Goal: Task Accomplishment & Management: Manage account settings

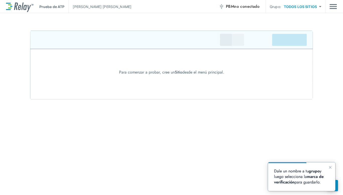
click at [331, 168] on icon "Cerrar guía" at bounding box center [331, 167] width 4 height 4
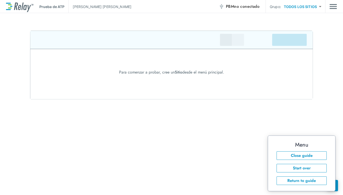
click at [308, 167] on button "Start over" at bounding box center [302, 168] width 50 height 9
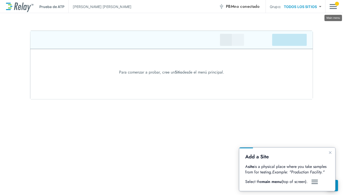
click at [334, 7] on img "Menú principal" at bounding box center [334, 7] width 8 height 10
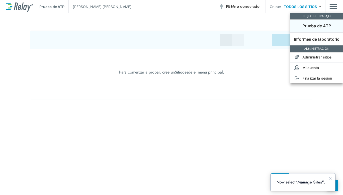
click at [311, 23] on p "Prueba de ATP" at bounding box center [317, 26] width 29 height 6
click at [311, 36] on li "Informes de laboratorio" at bounding box center [317, 38] width 53 height 13
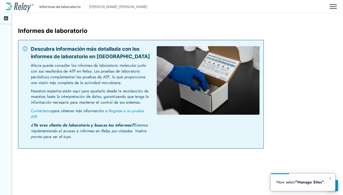
click at [9, 5] on img at bounding box center [19, 6] width 27 height 11
click at [335, 6] on img "Menú principal" at bounding box center [334, 7] width 8 height 10
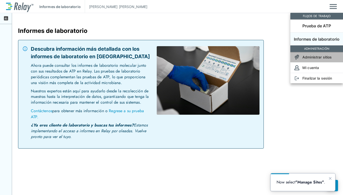
click at [324, 55] on font "Administrar sitios" at bounding box center [317, 57] width 29 height 4
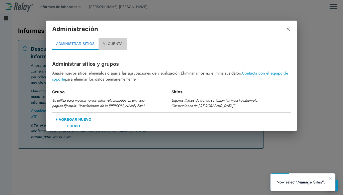
click at [111, 45] on font "MI CUENTA" at bounding box center [113, 44] width 20 height 4
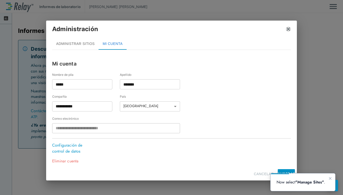
click at [290, 30] on img "cerca" at bounding box center [288, 29] width 5 height 5
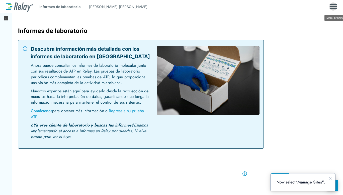
click at [332, 7] on img "Menú principal" at bounding box center [334, 7] width 8 height 10
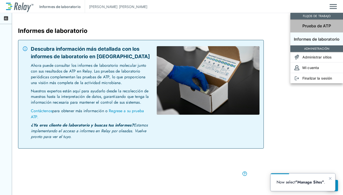
click at [321, 22] on li "Prueba de ATP" at bounding box center [317, 25] width 53 height 13
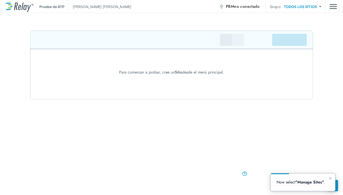
click at [246, 7] on font "no conectado" at bounding box center [246, 7] width 25 height 6
click at [293, 158] on div "Prueba de ATP Laura Navarro PBM no conectado Grupo: TODOS LOS SITIOS ********* …" at bounding box center [171, 97] width 343 height 195
click at [227, 4] on font "PBM" at bounding box center [230, 7] width 8 height 6
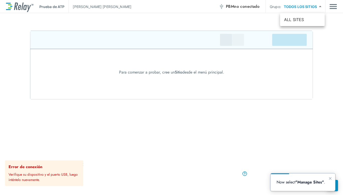
click at [317, 5] on body "Prueba de ATP Laura Navarro PBM no conectado Grupo: TODOS LOS SITIOS ********* …" at bounding box center [171, 97] width 343 height 195
click at [314, 21] on font "TODOS LOS SITIOS" at bounding box center [302, 19] width 37 height 5
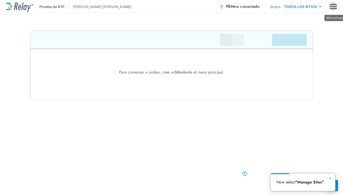
click at [332, 7] on img "Menú principal" at bounding box center [334, 7] width 8 height 10
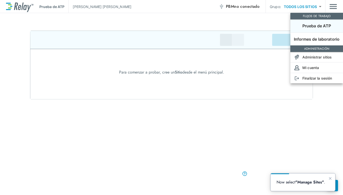
click at [317, 56] on font "Administrar sitios" at bounding box center [317, 57] width 29 height 4
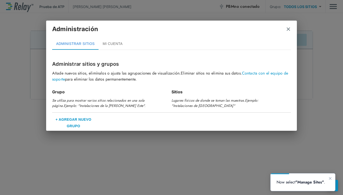
click at [110, 42] on font "MI CUENTA" at bounding box center [113, 44] width 20 height 4
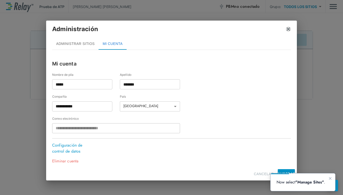
click at [287, 30] on img "cerca" at bounding box center [288, 29] width 5 height 5
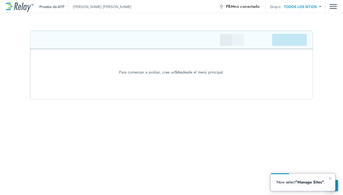
click at [49, 8] on font "Prueba de ATP" at bounding box center [51, 7] width 25 height 4
click at [242, 6] on font "no conectado" at bounding box center [246, 7] width 25 height 6
click at [240, 7] on font "no conectado" at bounding box center [246, 7] width 25 height 6
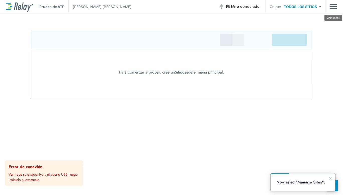
click at [335, 7] on img "Menú principal" at bounding box center [334, 7] width 8 height 10
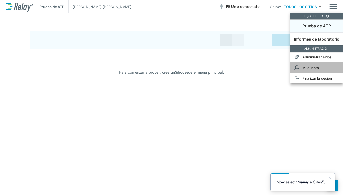
click at [315, 66] on font "Mi cuenta" at bounding box center [311, 68] width 17 height 4
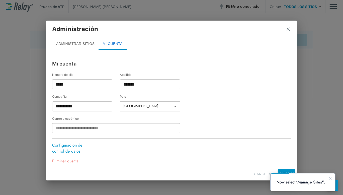
click at [288, 29] on img "cerca" at bounding box center [288, 29] width 5 height 5
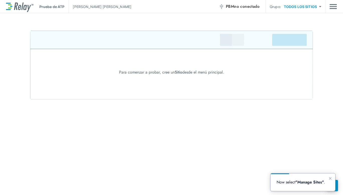
click at [15, 6] on img at bounding box center [19, 6] width 27 height 11
click at [8, 6] on img at bounding box center [19, 6] width 27 height 11
click at [315, 7] on body "ATP Testing Laura Navarro PBM not connected Group: ALL SITES ********* ​ To sta…" at bounding box center [171, 97] width 343 height 195
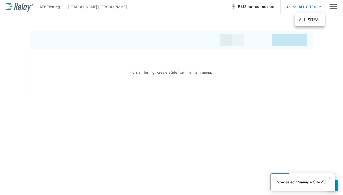
click at [310, 19] on li "ALL SITES" at bounding box center [310, 19] width 30 height 9
click at [332, 7] on img "Main menu" at bounding box center [334, 7] width 8 height 10
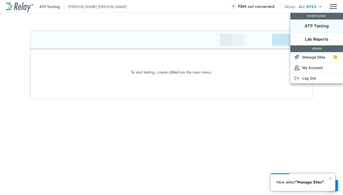
click at [319, 55] on p "Manage Sites" at bounding box center [314, 56] width 23 height 5
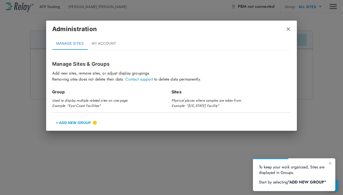
click at [85, 122] on button "+ Add New Group" at bounding box center [73, 123] width 43 height 12
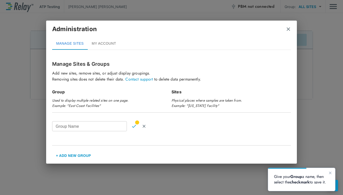
click at [87, 124] on input "Group Name" at bounding box center [89, 126] width 75 height 10
click at [91, 129] on input "Group Name" at bounding box center [89, 126] width 75 height 10
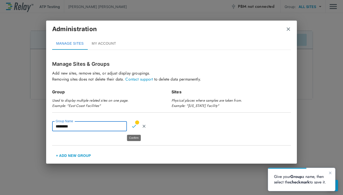
type input "********"
click at [135, 127] on img "Confirm" at bounding box center [134, 126] width 4 height 5
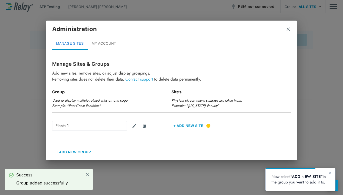
click at [188, 127] on button "+ Add new Site" at bounding box center [189, 126] width 34 height 12
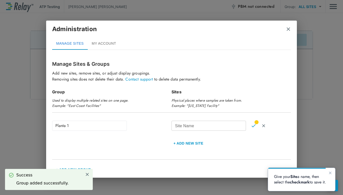
click at [172, 137] on button "+ Add new Site" at bounding box center [189, 143] width 34 height 12
click at [188, 127] on div "Site Name Site Name" at bounding box center [209, 126] width 75 height 10
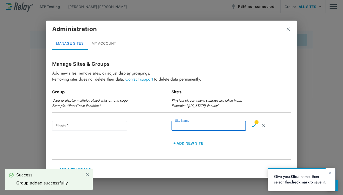
type input "*"
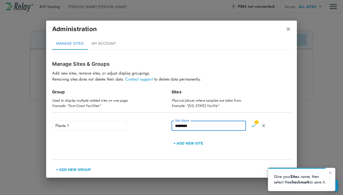
type input "********"
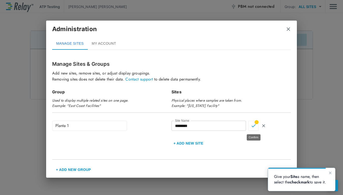
click at [255, 126] on img "Confirm" at bounding box center [254, 125] width 4 height 5
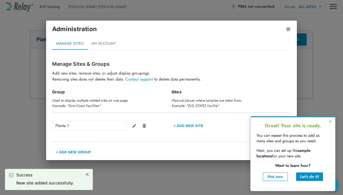
click at [288, 31] on img "close" at bounding box center [288, 29] width 5 height 5
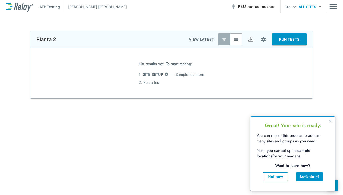
click at [305, 177] on div "Let's do it!" at bounding box center [309, 177] width 19 height 6
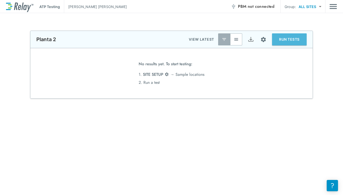
click at [286, 42] on button "RUN TESTS" at bounding box center [289, 39] width 35 height 12
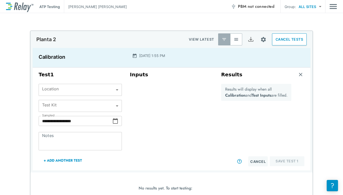
click at [116, 89] on body "**********" at bounding box center [171, 97] width 343 height 195
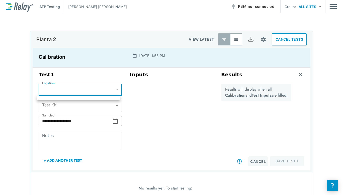
click at [115, 89] on div at bounding box center [171, 97] width 343 height 195
click at [115, 91] on body "**********" at bounding box center [171, 97] width 343 height 195
click at [112, 98] on ul at bounding box center [78, 98] width 83 height 4
click at [290, 38] on div at bounding box center [171, 97] width 343 height 195
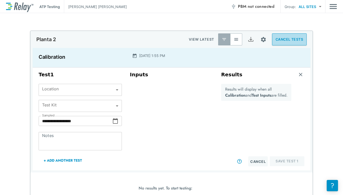
click at [290, 38] on button "CANCEL TESTS" at bounding box center [289, 39] width 35 height 12
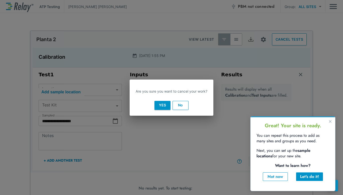
click at [165, 105] on button "Yes" at bounding box center [163, 105] width 16 height 9
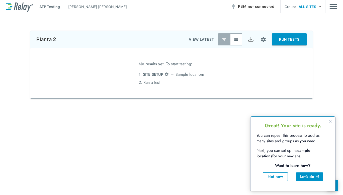
click at [275, 174] on div "Not now" at bounding box center [275, 177] width 17 height 6
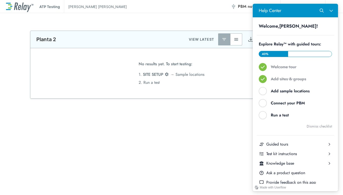
click at [263, 90] on div "Help Center" at bounding box center [263, 91] width 8 height 8
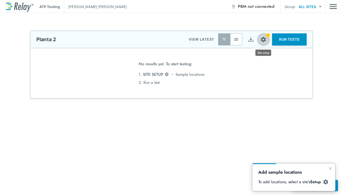
click at [266, 34] on button "Site setup" at bounding box center [263, 39] width 13 height 13
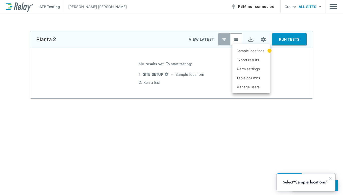
click at [260, 48] on p "Sample locations" at bounding box center [251, 50] width 28 height 5
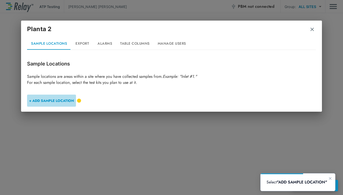
click at [65, 102] on button "+ ADD SAMPLE LOCATION" at bounding box center [51, 101] width 49 height 12
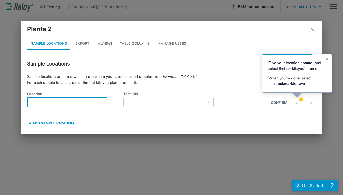
click at [66, 101] on input "text" at bounding box center [67, 102] width 80 height 10
type input "********"
click at [158, 101] on body "**********" at bounding box center [171, 97] width 343 height 195
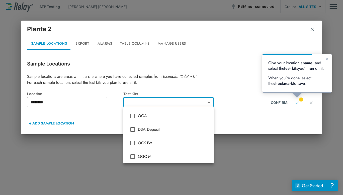
drag, startPoint x: 142, startPoint y: 141, endPoint x: 140, endPoint y: 139, distance: 2.9
click at [142, 141] on span "QG21W" at bounding box center [174, 143] width 72 height 6
type input "*****"
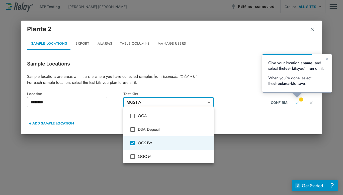
click at [240, 111] on div at bounding box center [171, 97] width 343 height 195
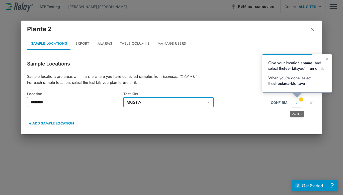
click at [299, 102] on img "Confirm" at bounding box center [297, 102] width 4 height 5
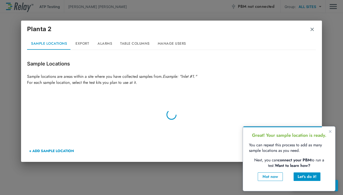
type input "********"
type input "*****"
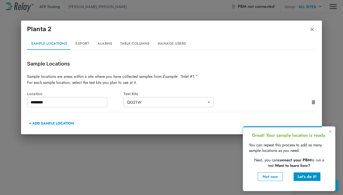
click at [304, 176] on div "Let's do it!" at bounding box center [307, 177] width 19 height 6
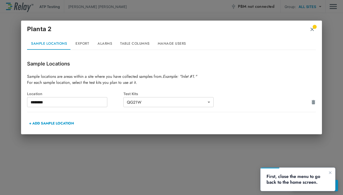
click at [313, 28] on img "button" at bounding box center [312, 29] width 5 height 5
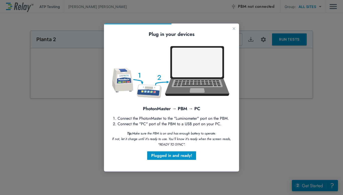
click at [179, 155] on div "Plugged in and ready!" at bounding box center [171, 156] width 41 height 6
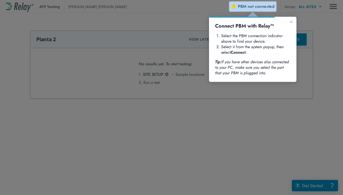
click at [255, 4] on span "not connected" at bounding box center [261, 7] width 27 height 6
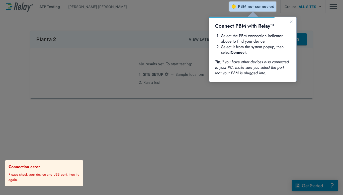
click at [260, 3] on span "PBM not connected" at bounding box center [256, 6] width 36 height 7
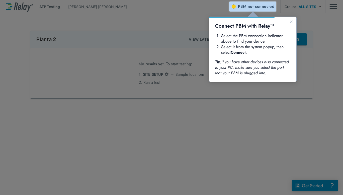
click at [249, 7] on span "not connected" at bounding box center [261, 7] width 27 height 6
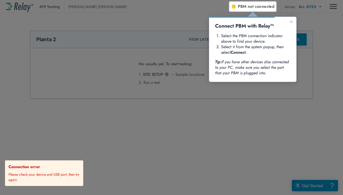
click at [235, 141] on div at bounding box center [286, 103] width 114 height 183
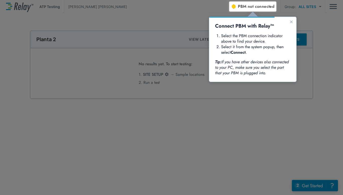
click at [254, 6] on span "not connected" at bounding box center [261, 7] width 27 height 6
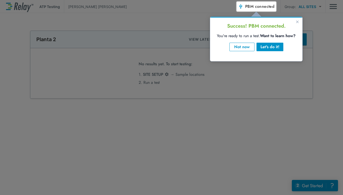
click at [271, 45] on div "Let's do it!" at bounding box center [270, 47] width 19 height 6
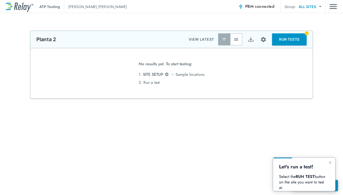
click at [285, 37] on button "RUN TESTS" at bounding box center [289, 39] width 35 height 12
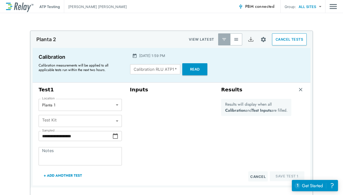
type input "*****"
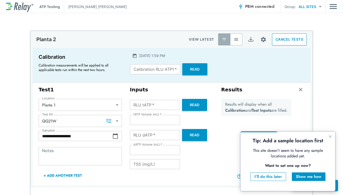
click at [261, 177] on div "I'll do this later" at bounding box center [268, 177] width 27 height 6
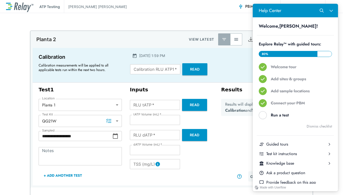
click at [265, 113] on div "Help Center" at bounding box center [263, 115] width 8 height 8
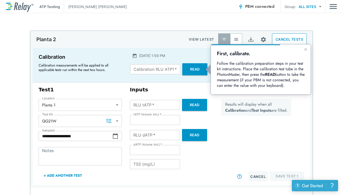
click at [312, 186] on div "Get Started" at bounding box center [312, 185] width 21 height 7
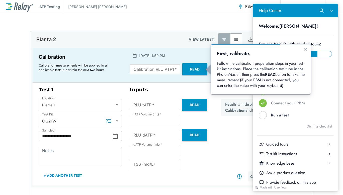
click at [305, 49] on icon "Close guide" at bounding box center [306, 49] width 3 height 3
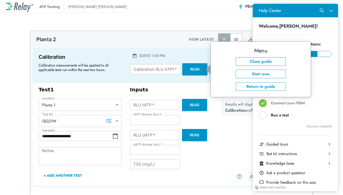
click at [291, 152] on div "Test kit instructions" at bounding box center [296, 154] width 58 height 6
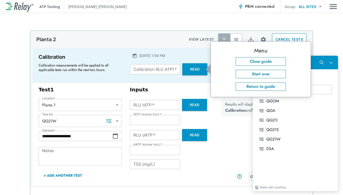
click at [290, 137] on div "QG21W" at bounding box center [300, 140] width 66 height 6
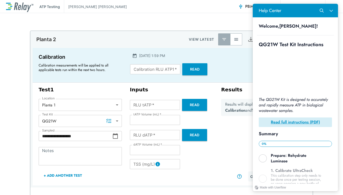
click at [328, 9] on button "Close Help Center" at bounding box center [332, 11] width 10 height 10
